Goal: Task Accomplishment & Management: Complete application form

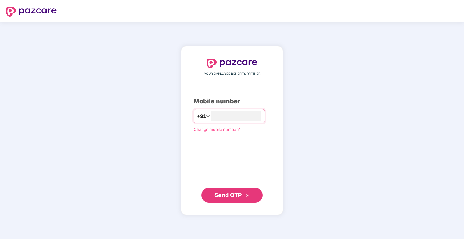
type input "**********"
click at [228, 201] on button "Send OTP" at bounding box center [231, 195] width 61 height 15
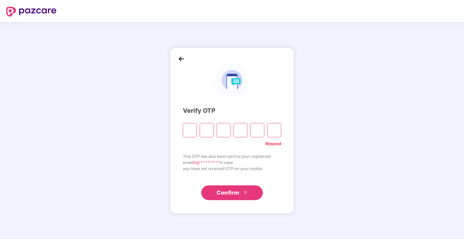
type input "*"
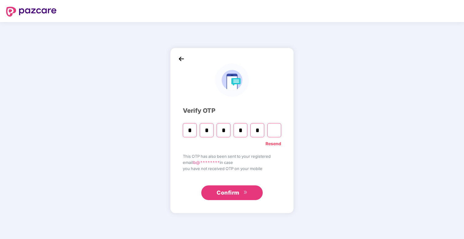
type input "*"
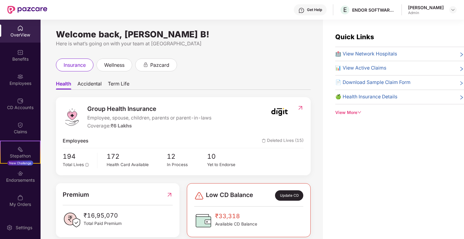
click at [17, 34] on div "OverView" at bounding box center [20, 35] width 41 height 6
click at [26, 76] on div "Employees" at bounding box center [20, 79] width 41 height 23
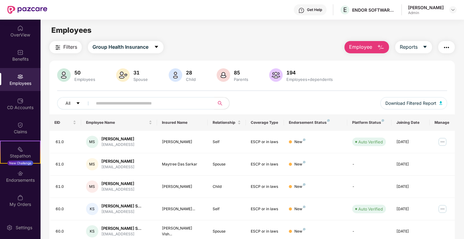
click at [374, 45] on button "Employee" at bounding box center [366, 47] width 45 height 12
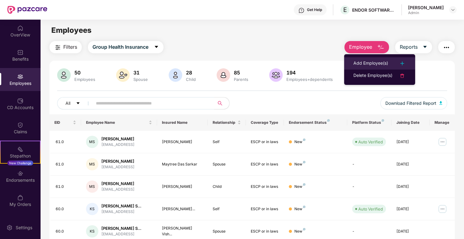
click at [378, 60] on div "Add Employee(s)" at bounding box center [370, 63] width 35 height 7
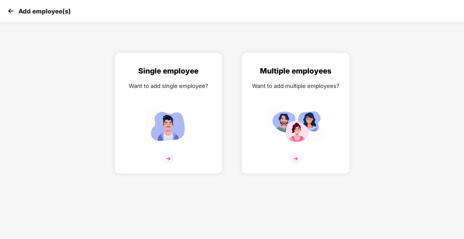
click at [329, 154] on div at bounding box center [295, 162] width 95 height 19
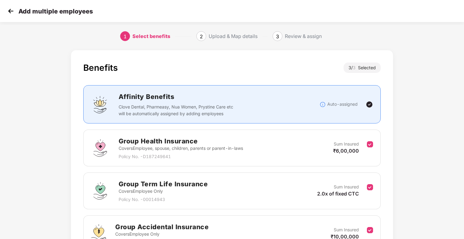
scroll to position [66, 0]
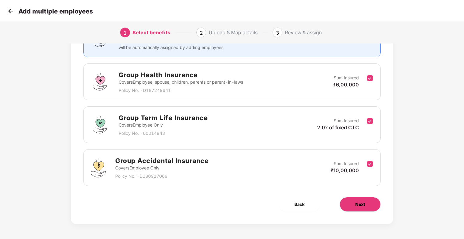
click at [363, 208] on button "Next" at bounding box center [359, 204] width 41 height 15
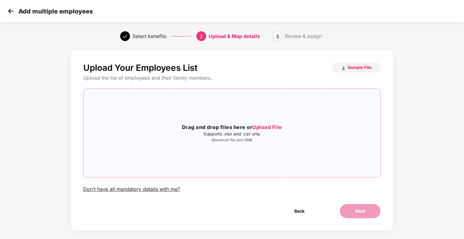
click at [272, 128] on span "Upload File" at bounding box center [267, 127] width 30 height 6
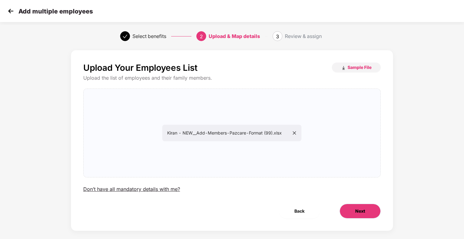
click at [365, 207] on button "Next" at bounding box center [359, 211] width 41 height 15
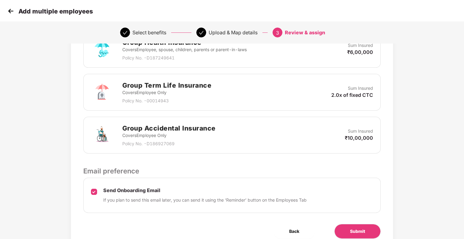
scroll to position [188, 0]
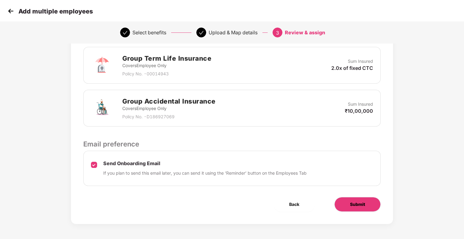
click at [353, 198] on button "Submit" at bounding box center [357, 204] width 46 height 15
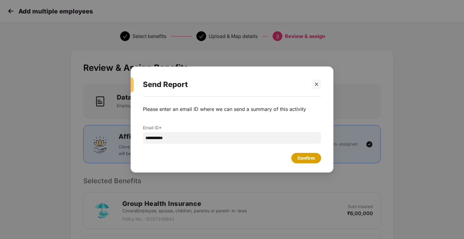
click at [301, 157] on div "Confirm" at bounding box center [305, 158] width 17 height 7
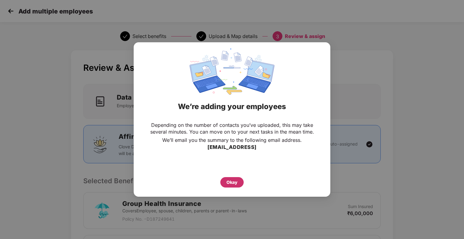
click at [221, 178] on div "Okay" at bounding box center [231, 182] width 23 height 10
